Goal: Task Accomplishment & Management: Manage account settings

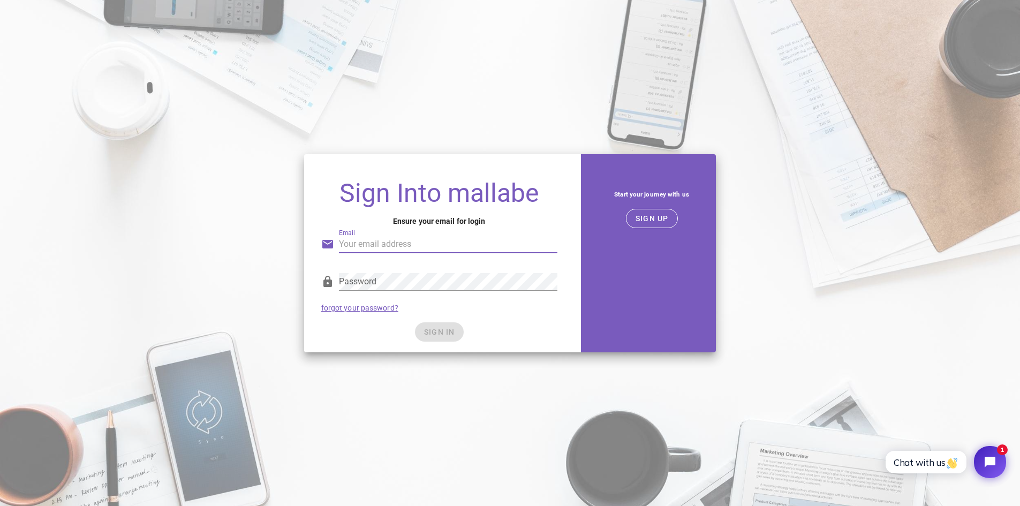
click at [395, 246] on input "Email" at bounding box center [448, 244] width 219 height 17
type input "[EMAIL_ADDRESS][DOMAIN_NAME]"
click at [362, 279] on div "Password" at bounding box center [448, 281] width 219 height 17
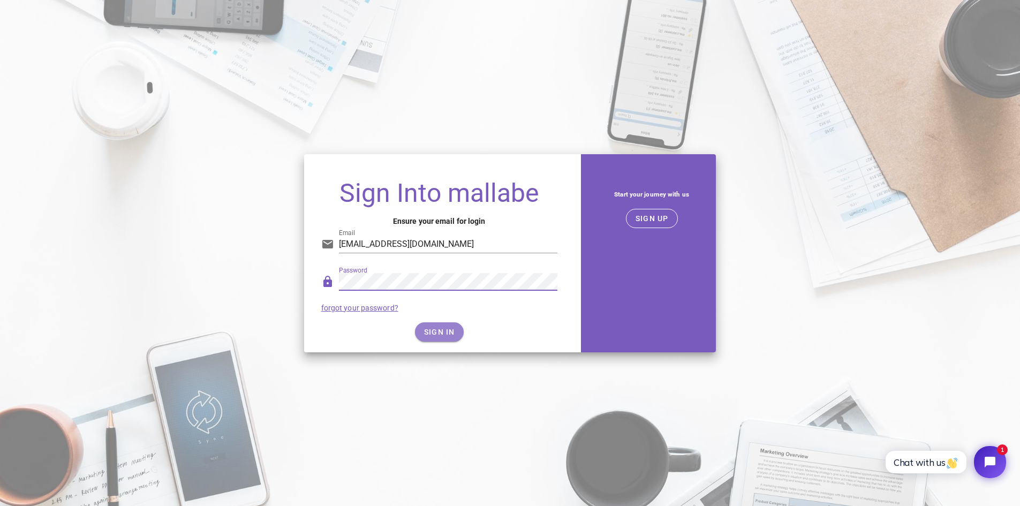
click at [448, 340] on button "SIGN IN" at bounding box center [439, 331] width 49 height 19
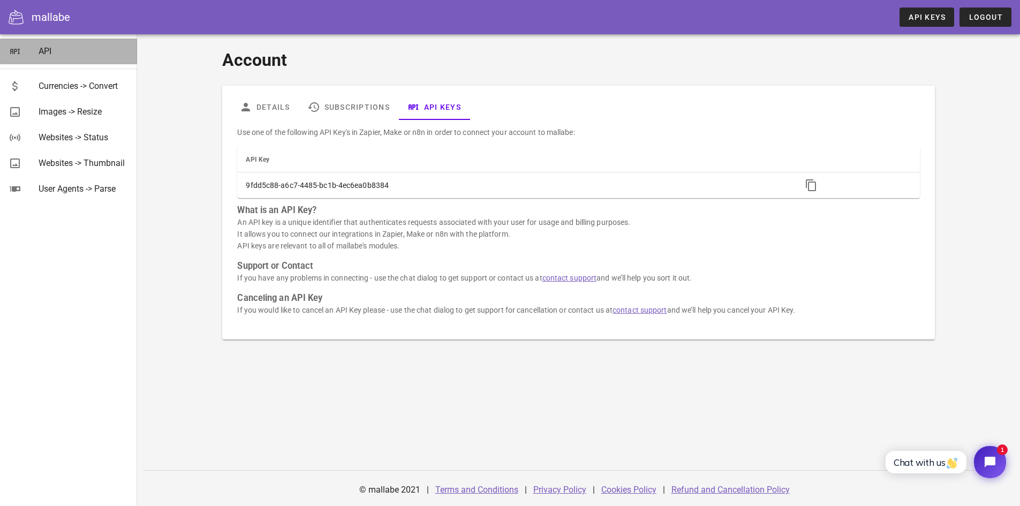
click at [57, 54] on div "API" at bounding box center [84, 51] width 90 height 10
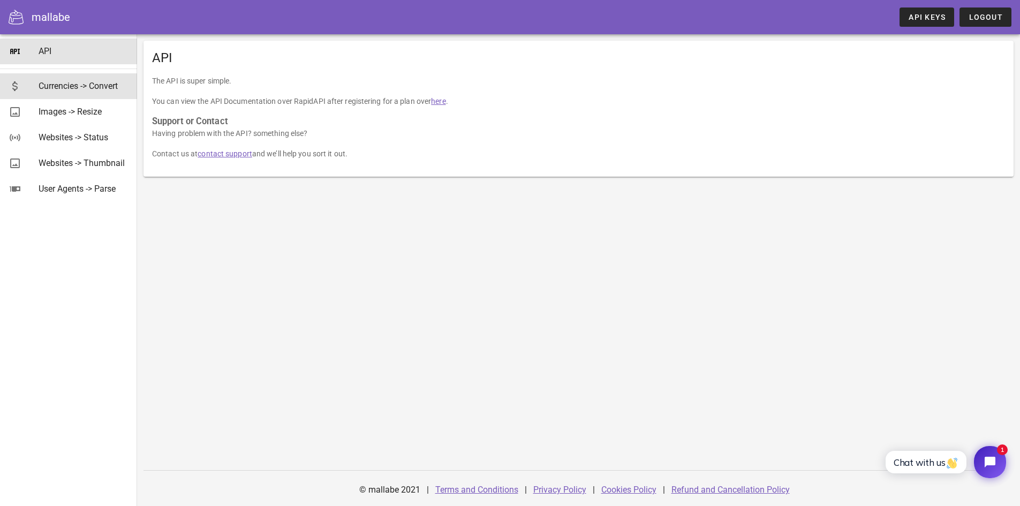
click at [63, 87] on div "Currencies -> Convert" at bounding box center [84, 86] width 90 height 10
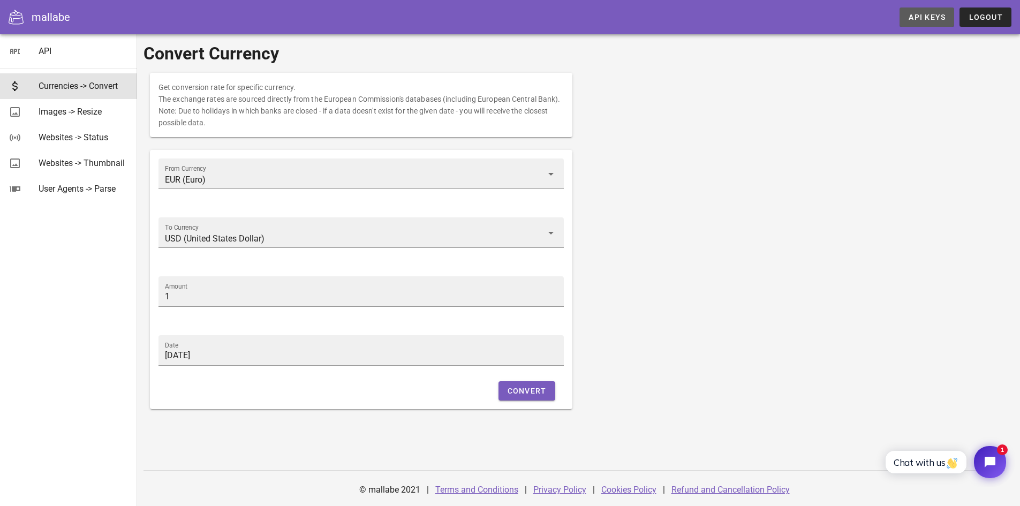
click at [929, 15] on span "API Keys" at bounding box center [926, 17] width 37 height 9
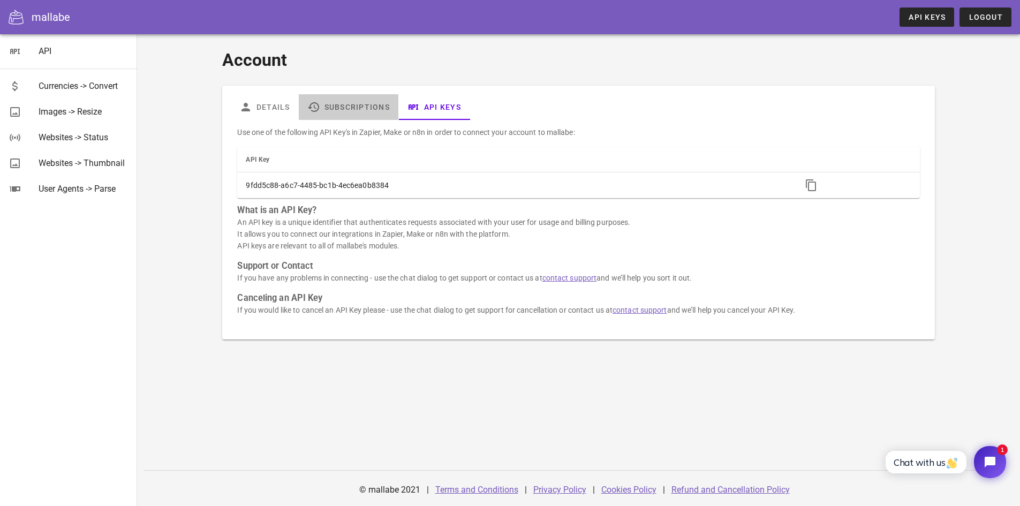
click at [342, 108] on link "Subscriptions" at bounding box center [349, 107] width 100 height 26
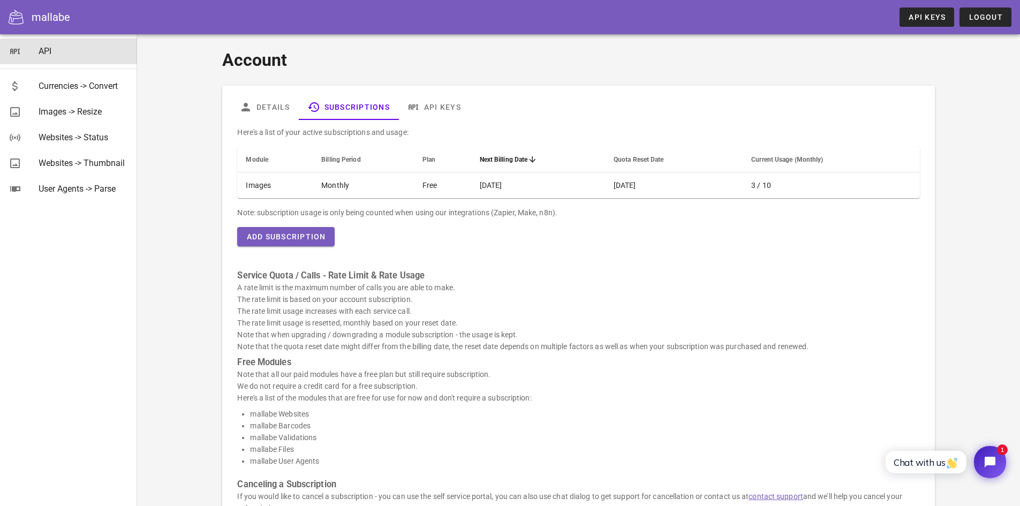
click at [52, 52] on div "API" at bounding box center [84, 51] width 90 height 10
